Goal: Information Seeking & Learning: Learn about a topic

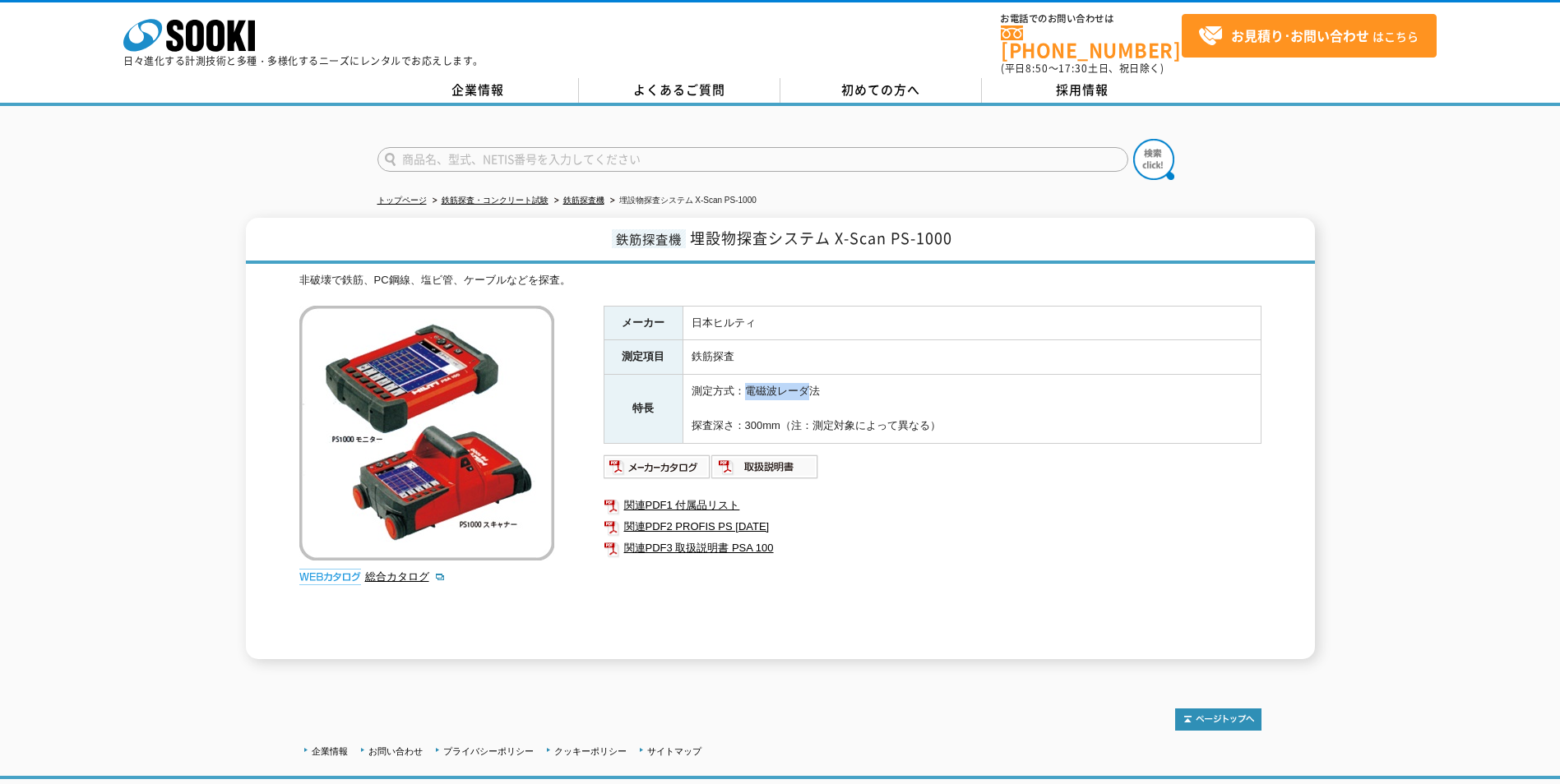
drag, startPoint x: 748, startPoint y: 381, endPoint x: 806, endPoint y: 383, distance: 58.0
click at [806, 383] on td "測定方式：電磁波レーダ法 探査深さ：300mm（注：測定対象によって異なる）" at bounding box center [972, 409] width 578 height 68
copy td "電磁波レーダ"
click at [587, 195] on link "鉄筋探査機" at bounding box center [583, 199] width 41 height 9
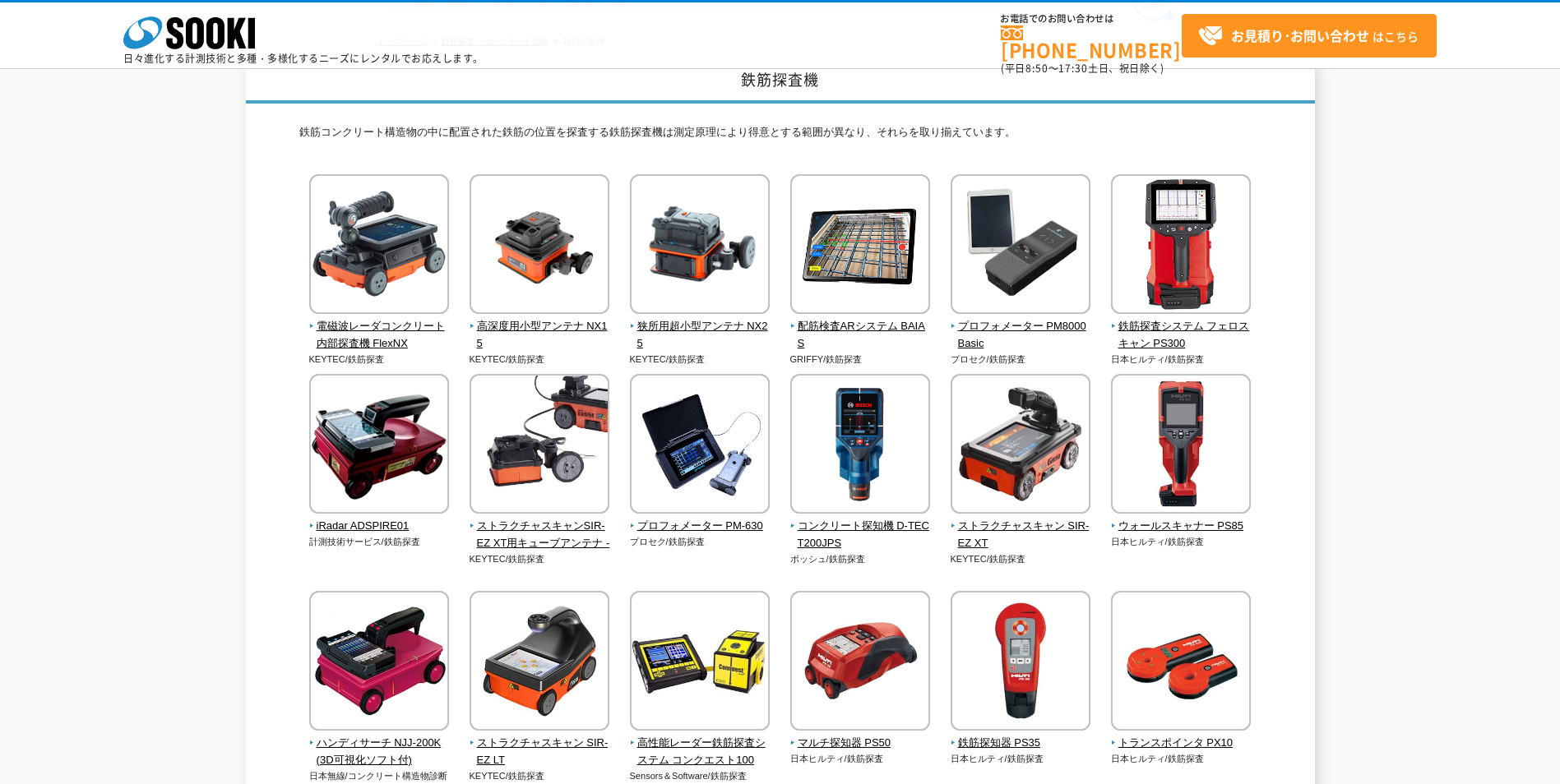
scroll to position [82, 0]
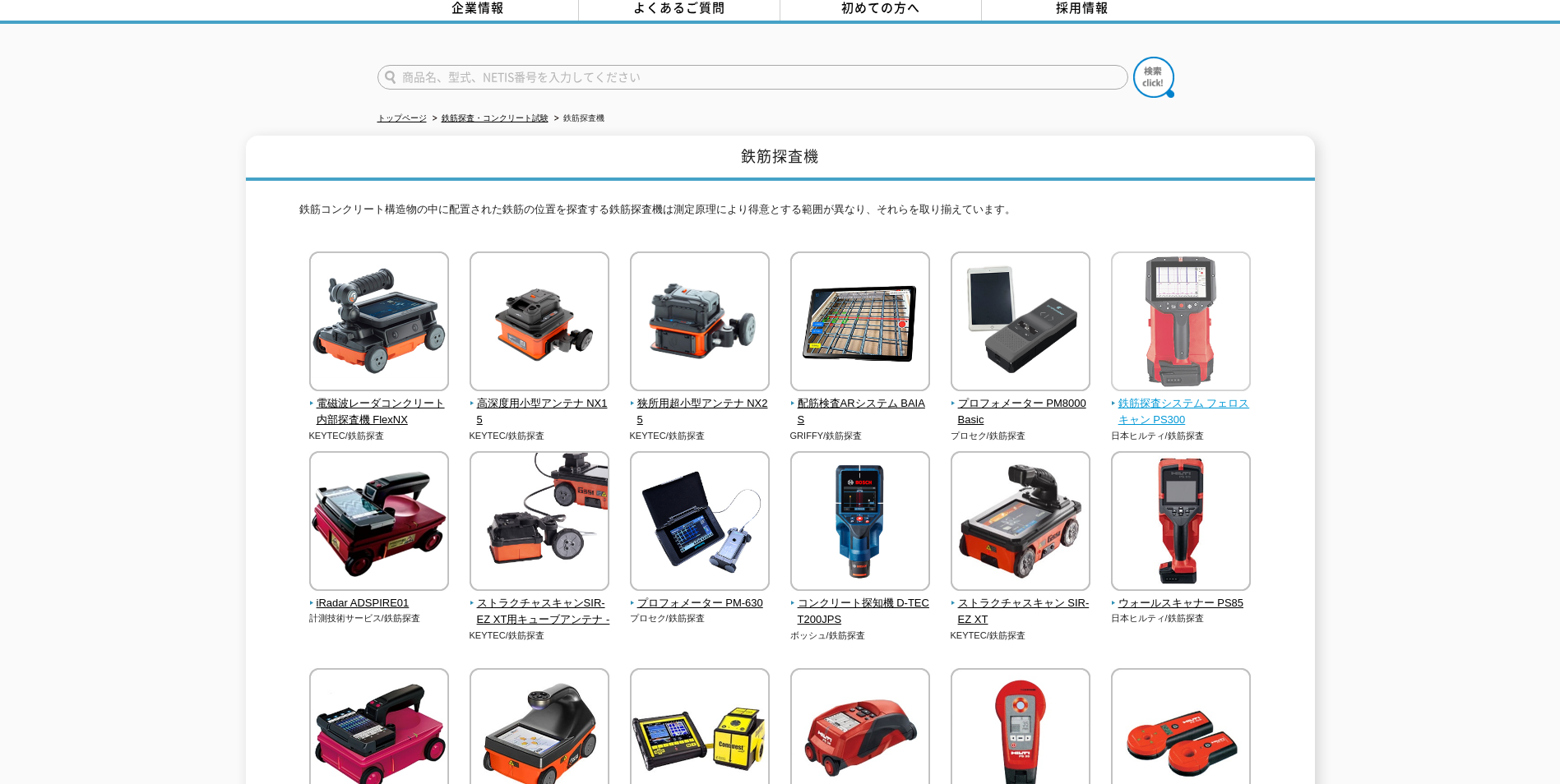
click at [1167, 395] on span "鉄筋探査システム フェロスキャン PS300" at bounding box center [1181, 413] width 141 height 34
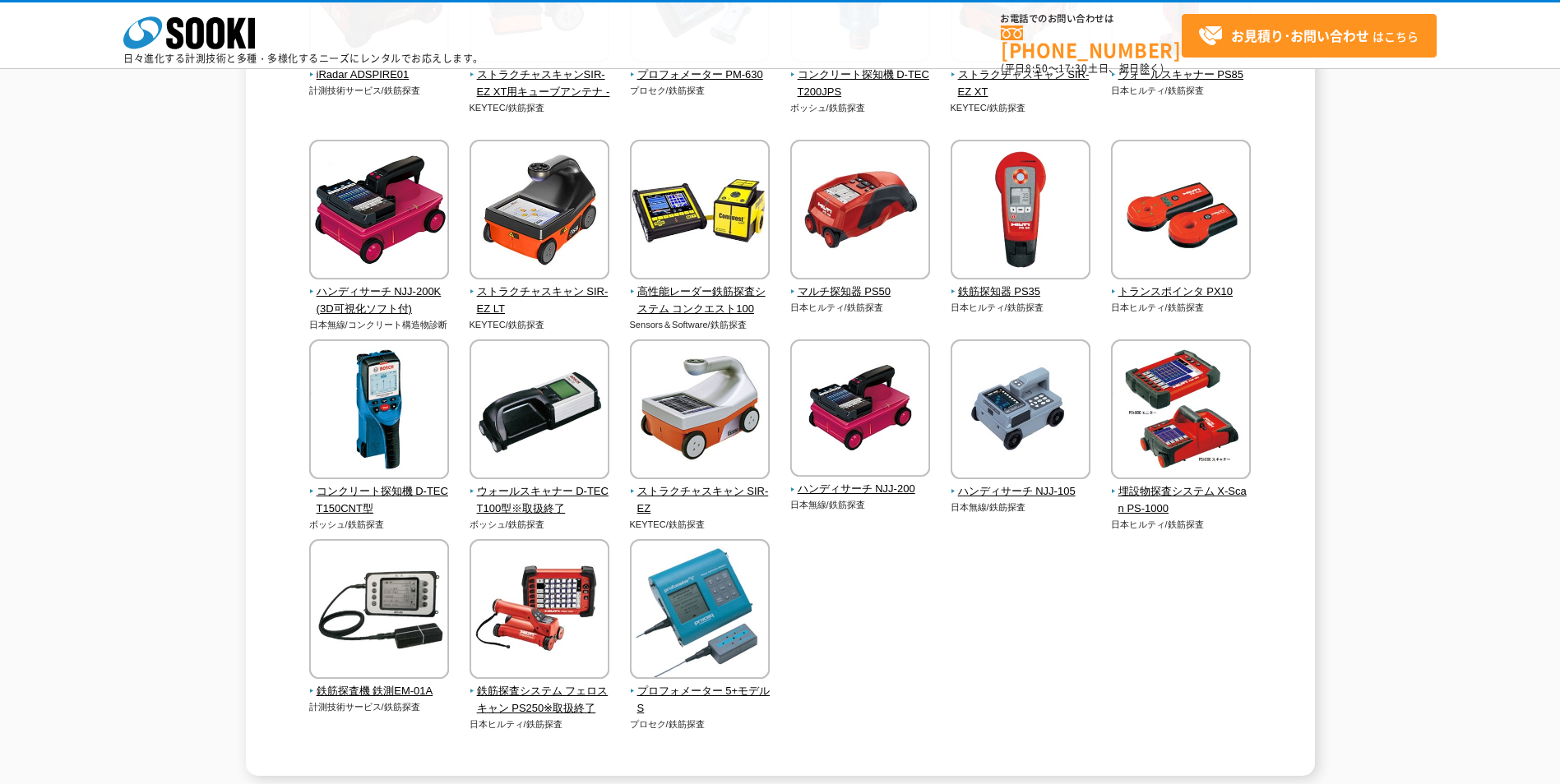
scroll to position [575, 0]
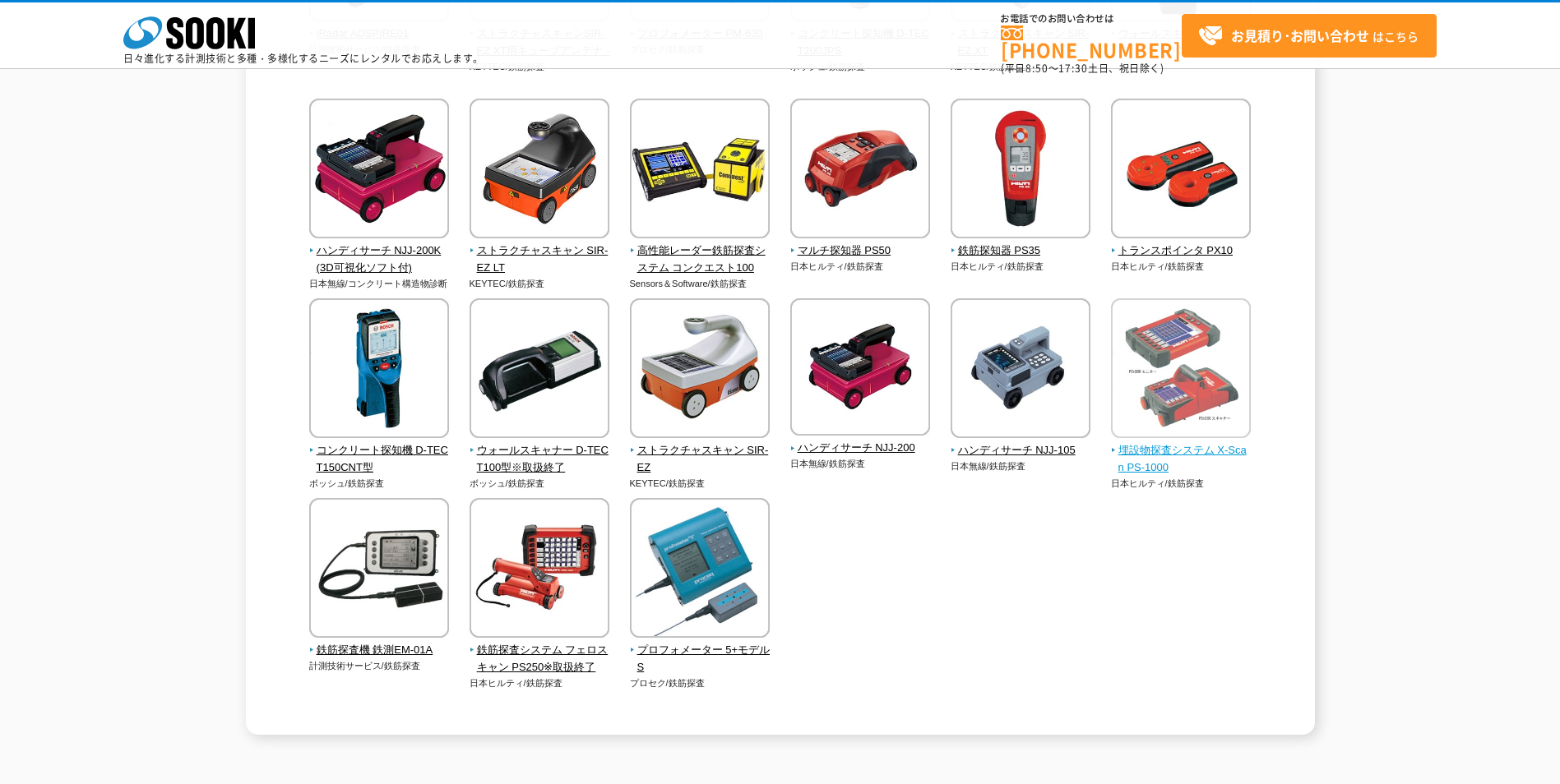
click at [1147, 458] on span "埋設物探査システム X-Scan PS-1000" at bounding box center [1181, 459] width 141 height 34
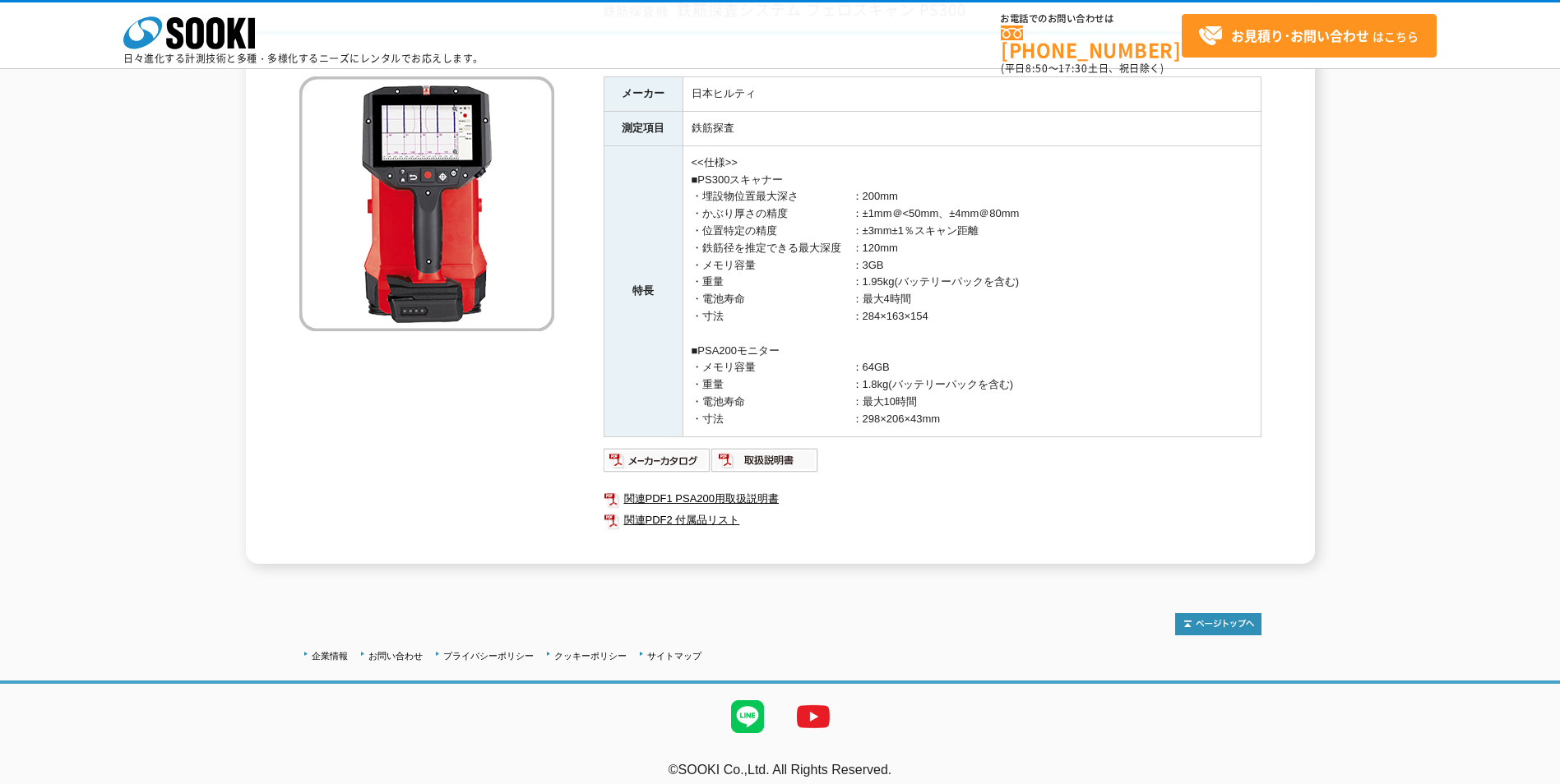
scroll to position [166, 0]
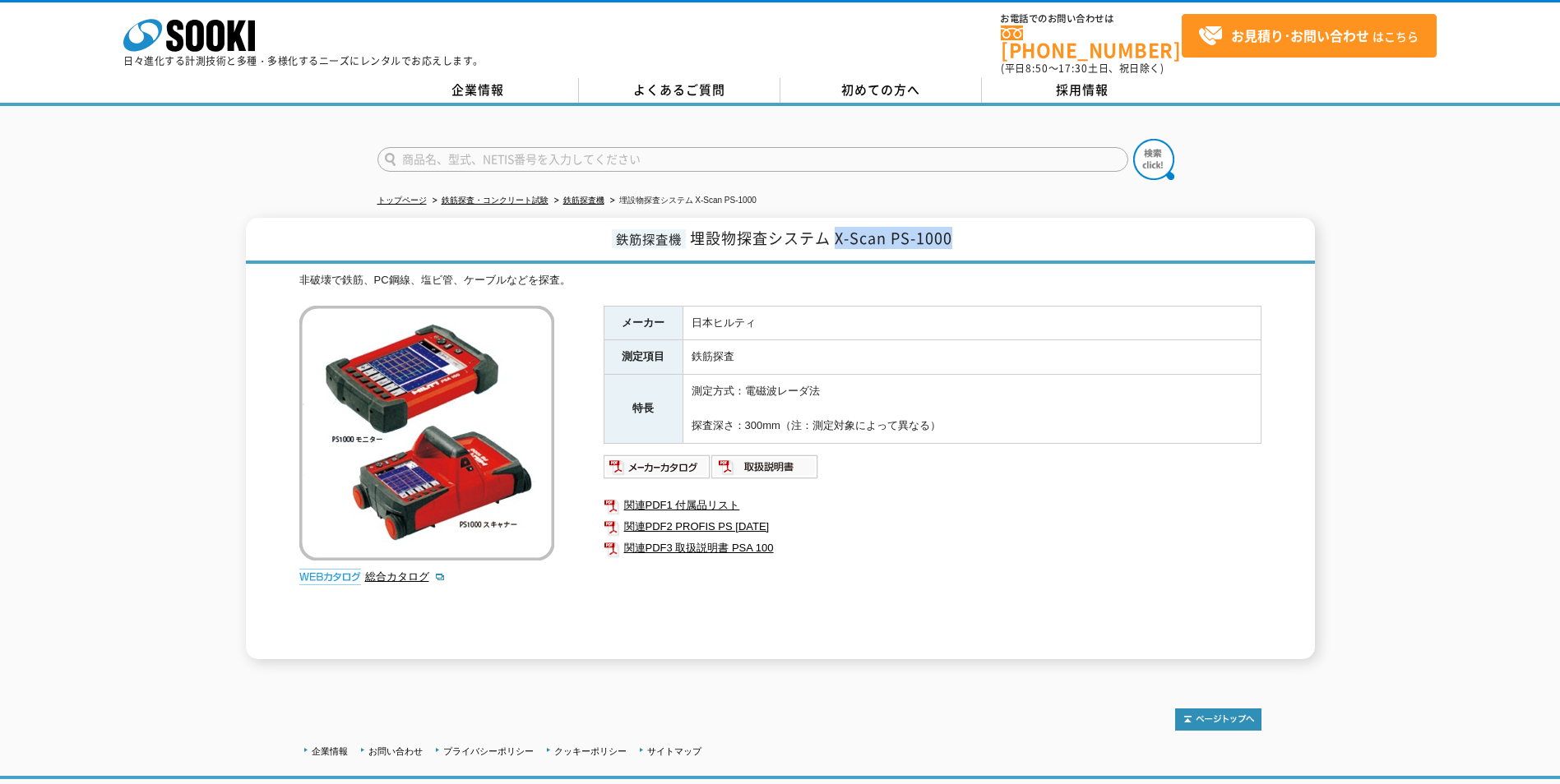
drag, startPoint x: 969, startPoint y: 230, endPoint x: 838, endPoint y: 228, distance: 131.0
click at [838, 228] on h1 "鉄筋探査機 埋設物探査システム X-Scan PS-1000" at bounding box center [780, 241] width 1069 height 46
copy span "X-Scan PS-1000"
